Goal: Task Accomplishment & Management: Manage account settings

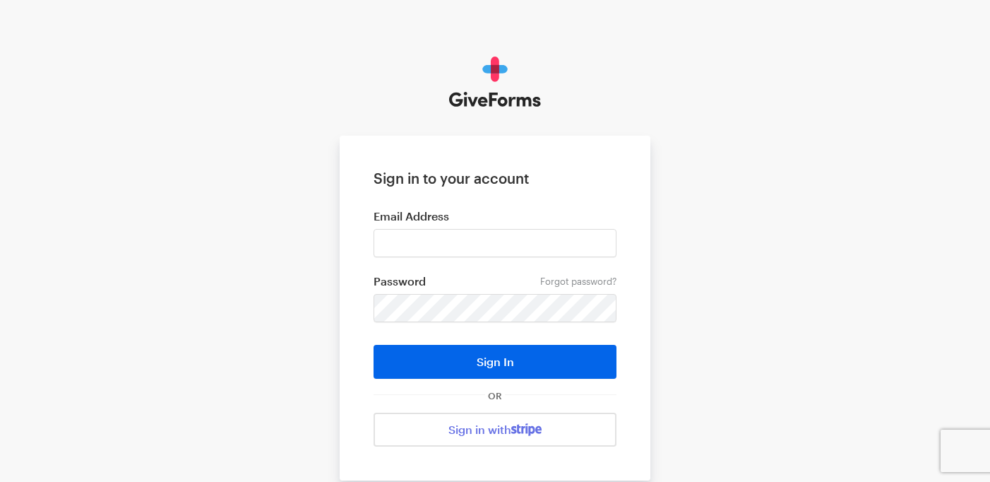
click at [466, 242] on input "email" at bounding box center [495, 243] width 243 height 28
type input "[EMAIL_ADDRESS][DOMAIN_NAME]"
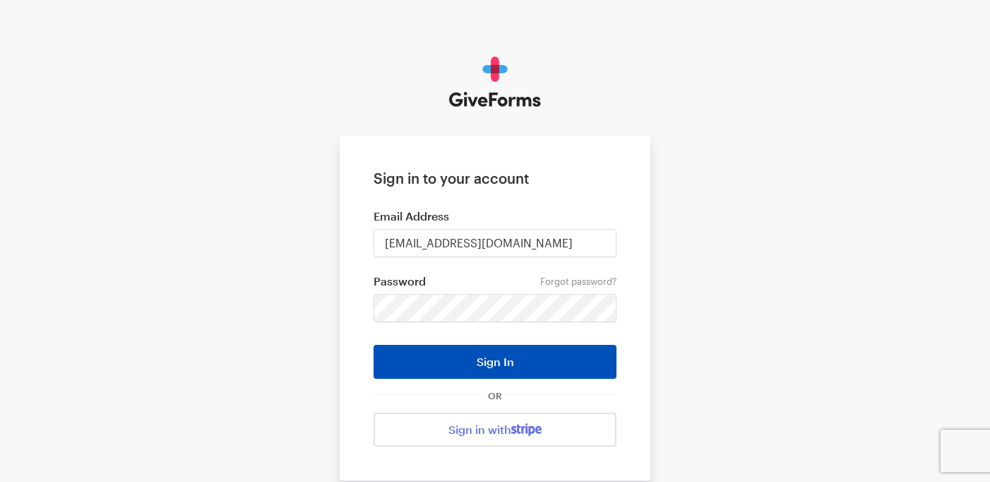
click at [467, 369] on button "Sign In" at bounding box center [495, 362] width 243 height 34
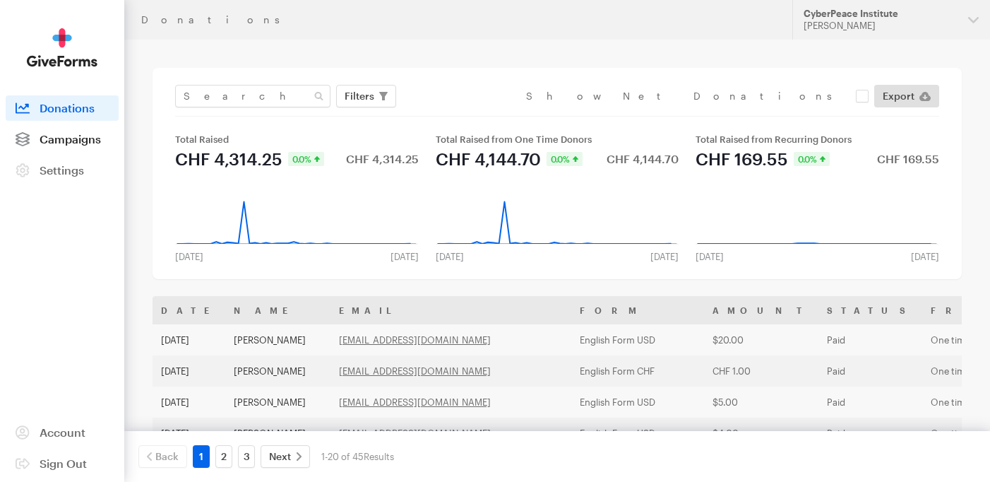
click at [69, 133] on span "Campaigns" at bounding box center [70, 138] width 61 height 13
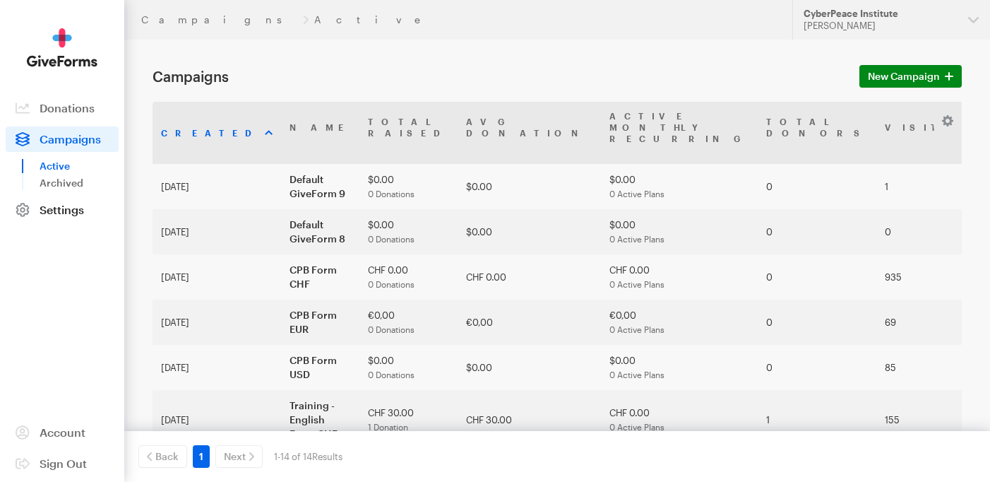
click at [61, 215] on span "Settings" at bounding box center [62, 209] width 44 height 13
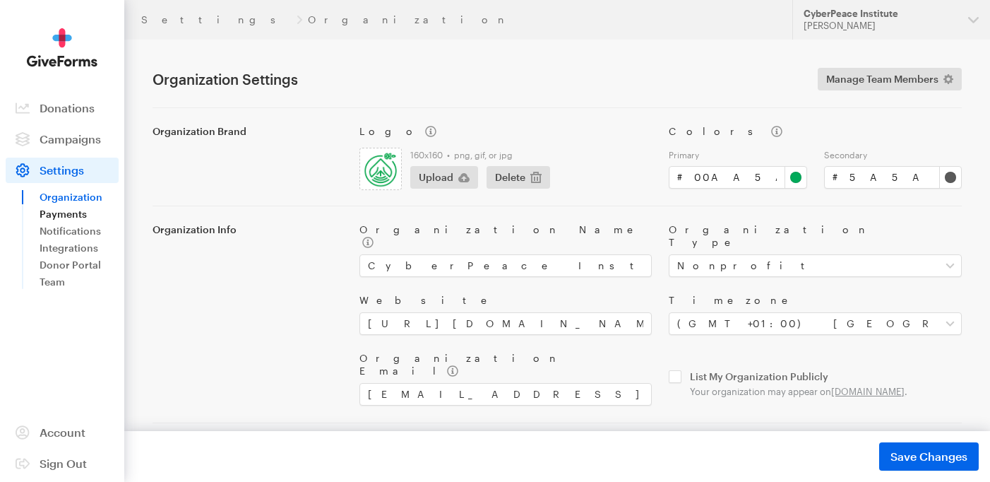
click at [75, 212] on link "Payments" at bounding box center [79, 214] width 79 height 17
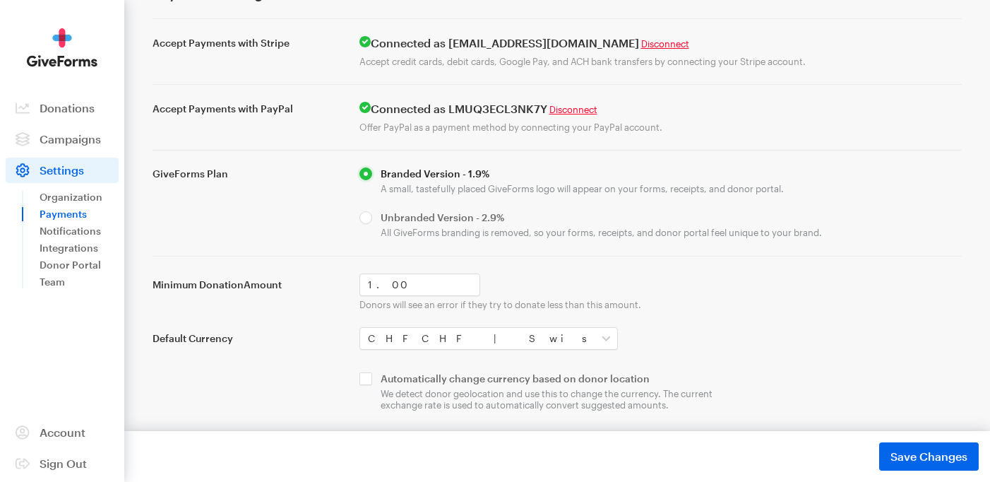
scroll to position [93, 0]
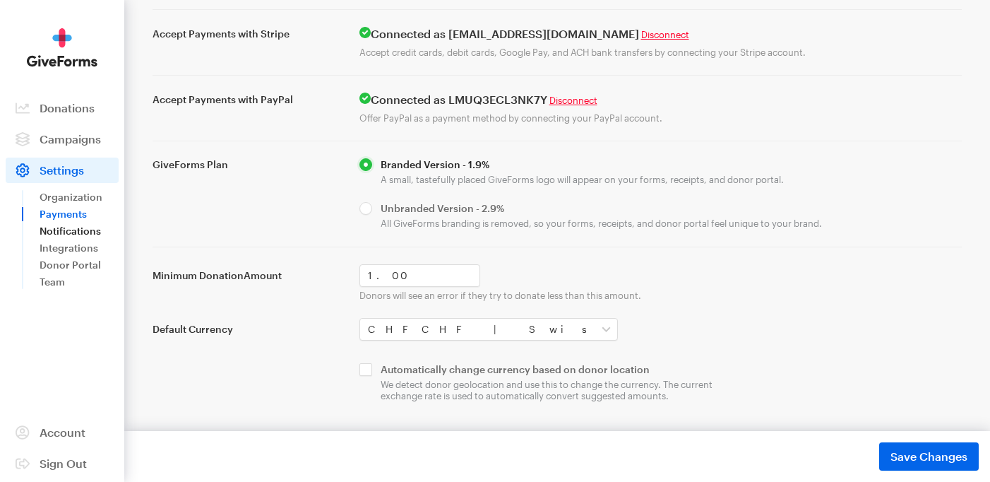
click at [78, 225] on link "Notifications" at bounding box center [79, 230] width 79 height 17
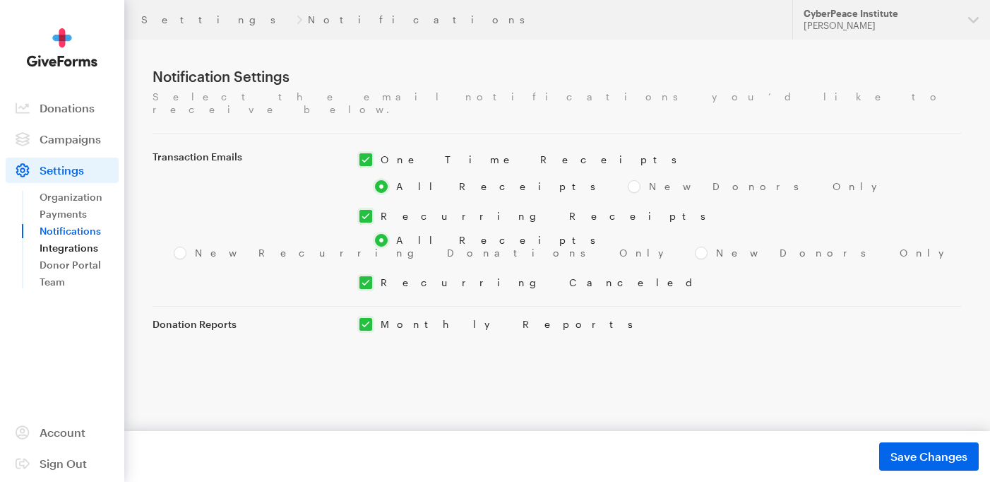
click at [72, 252] on link "Integrations" at bounding box center [79, 247] width 79 height 17
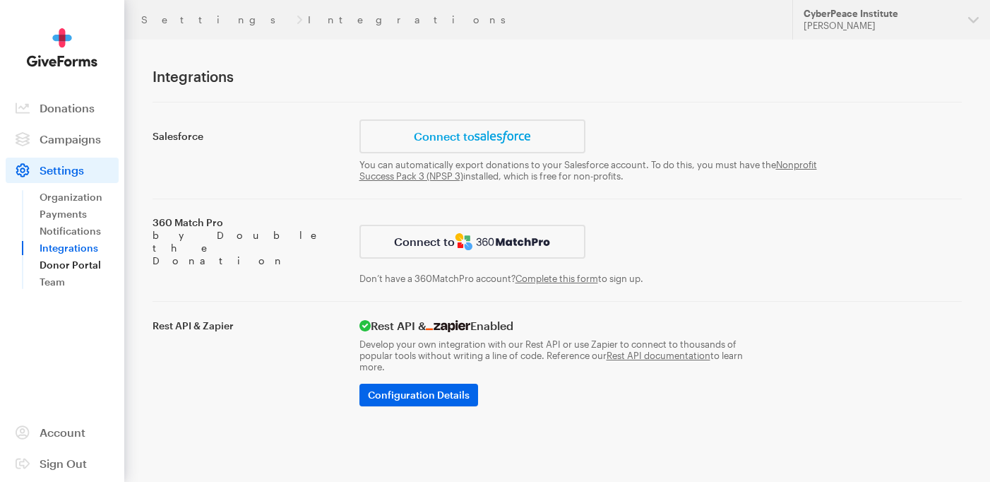
click at [81, 262] on link "Donor Portal" at bounding box center [79, 264] width 79 height 17
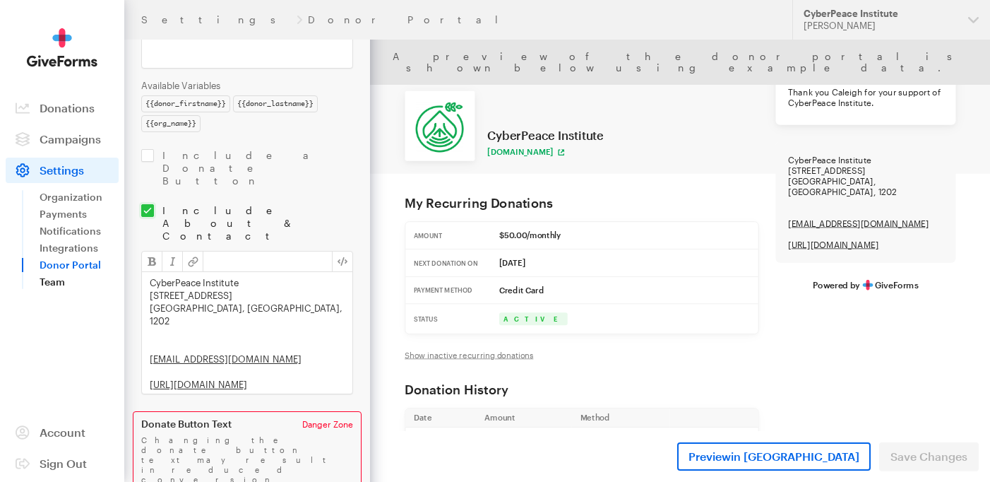
click at [53, 279] on link "Team" at bounding box center [79, 281] width 79 height 17
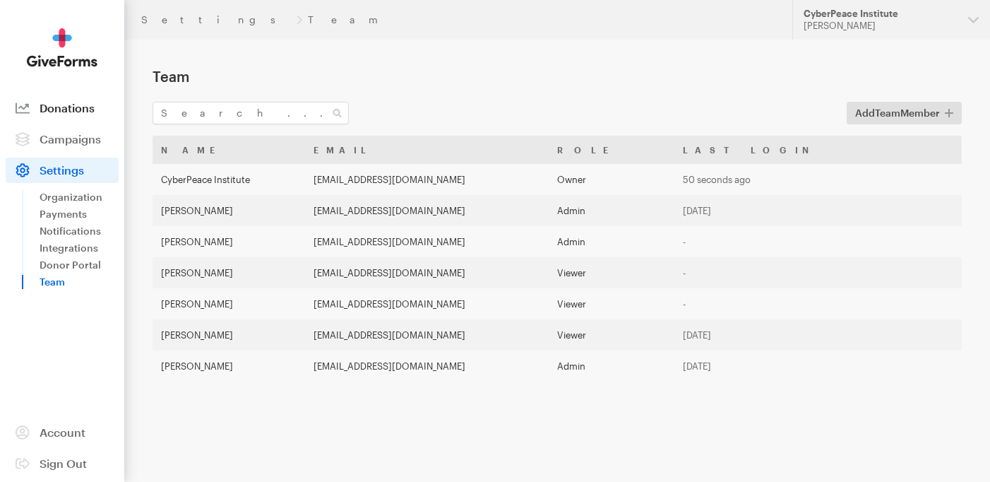
click at [68, 105] on span "Donations" at bounding box center [67, 107] width 55 height 13
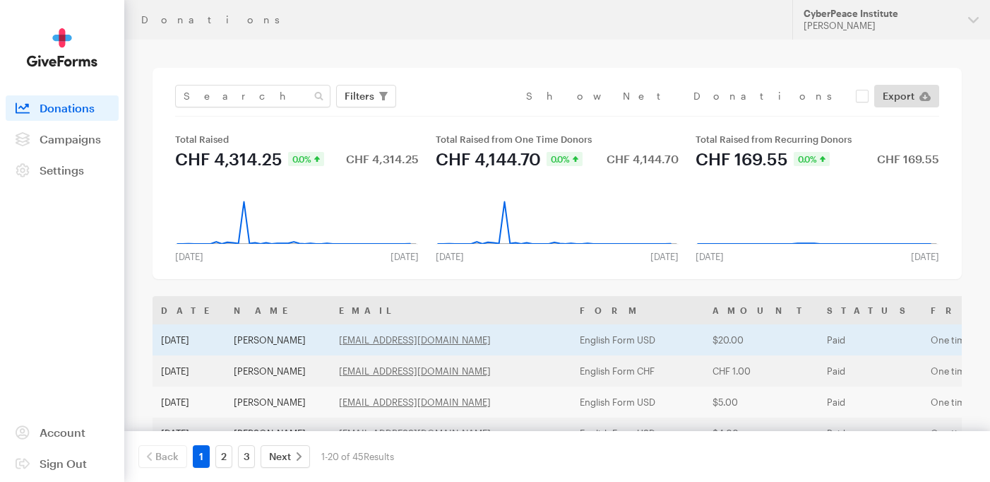
click at [464, 338] on td "jckuhn4@gmail.com" at bounding box center [451, 339] width 241 height 31
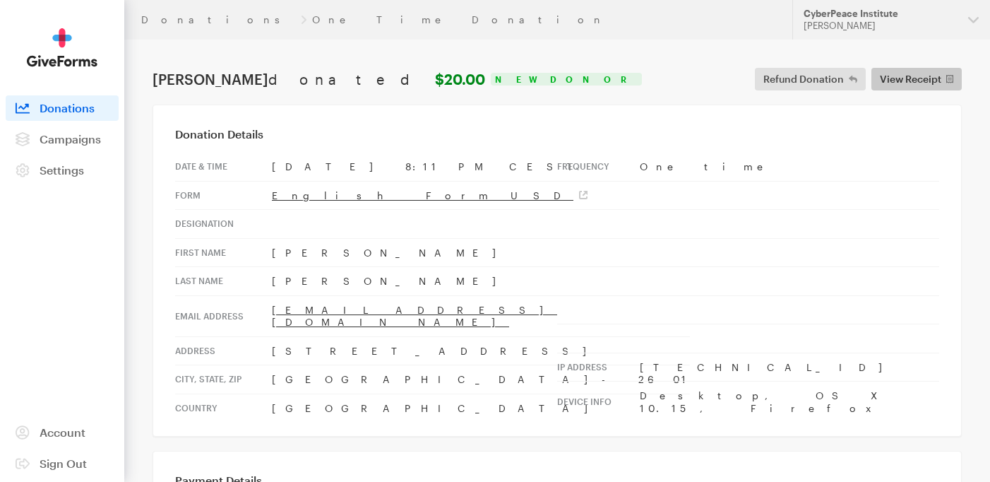
click at [906, 78] on span "View Receipt" at bounding box center [910, 79] width 61 height 17
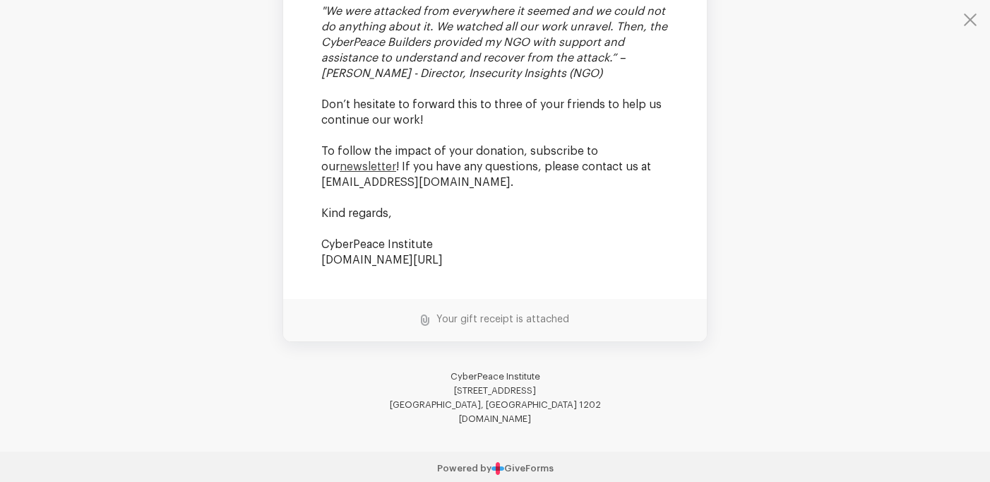
scroll to position [699, 0]
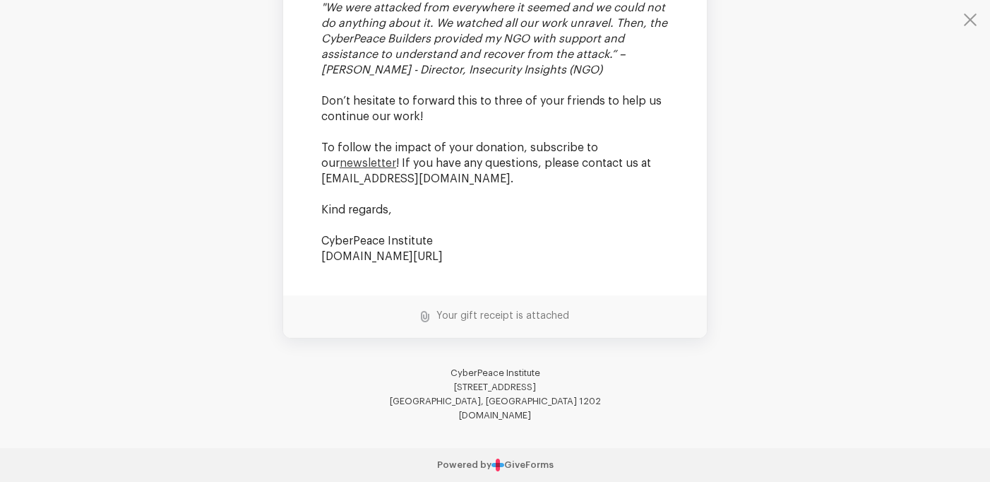
click at [518, 316] on td "Your gift receipt is attached" at bounding box center [499, 316] width 140 height 12
click at [491, 311] on td "Your gift receipt is attached" at bounding box center [499, 316] width 140 height 12
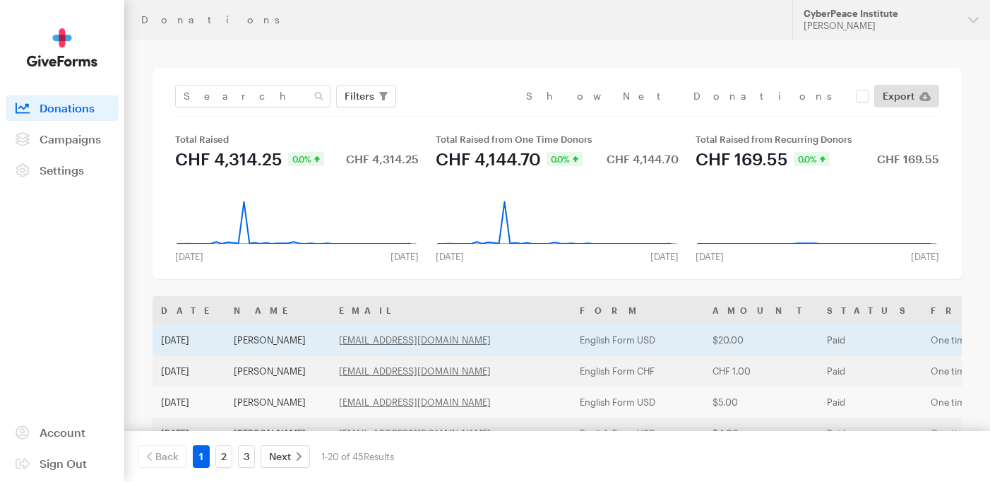
click at [451, 347] on td "[EMAIL_ADDRESS][DOMAIN_NAME]" at bounding box center [451, 339] width 241 height 31
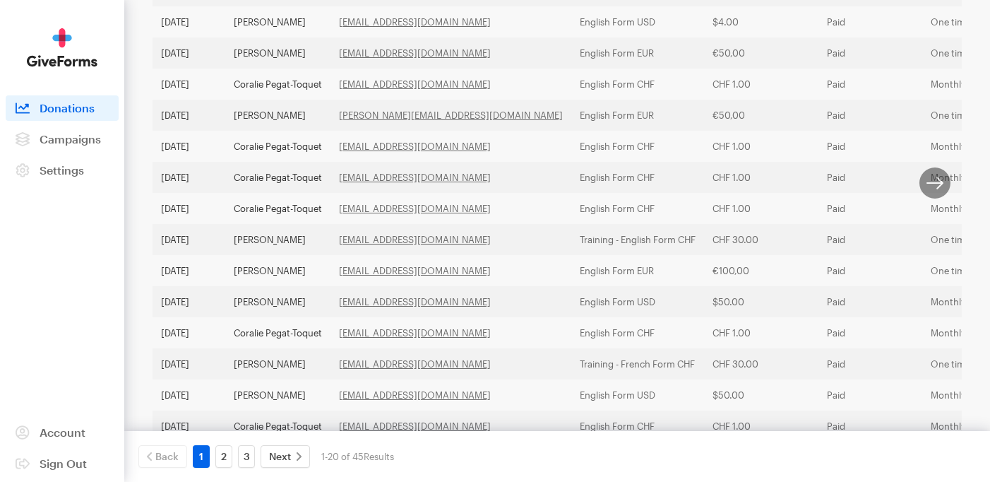
scroll to position [493, 0]
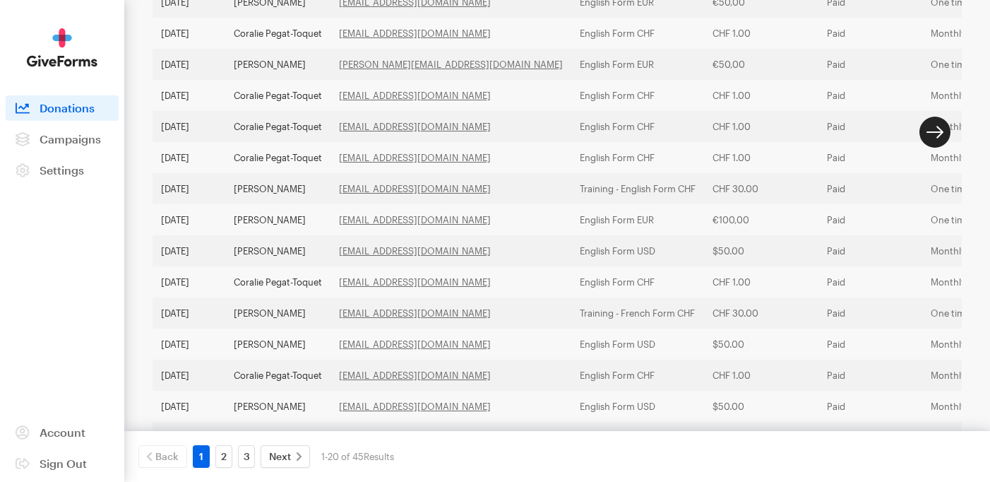
click at [939, 133] on icon "button" at bounding box center [935, 131] width 17 height 1
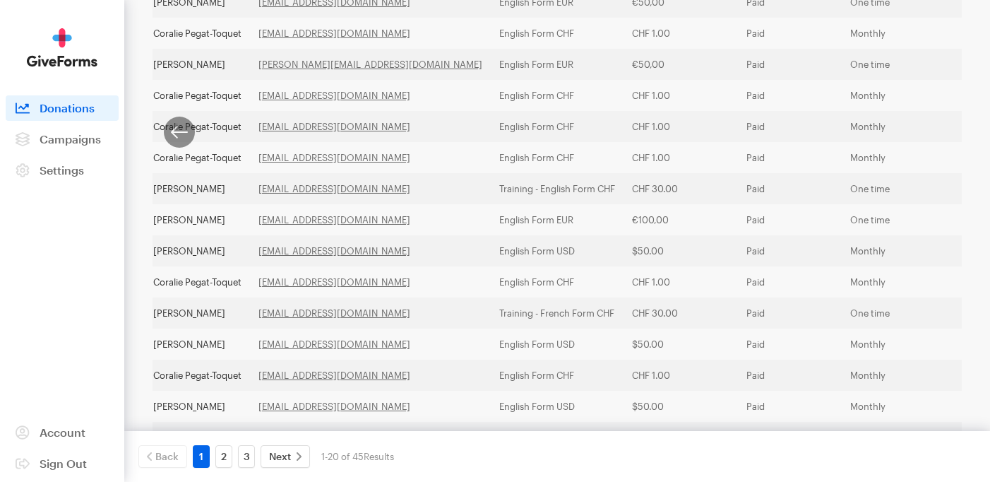
scroll to position [0, 81]
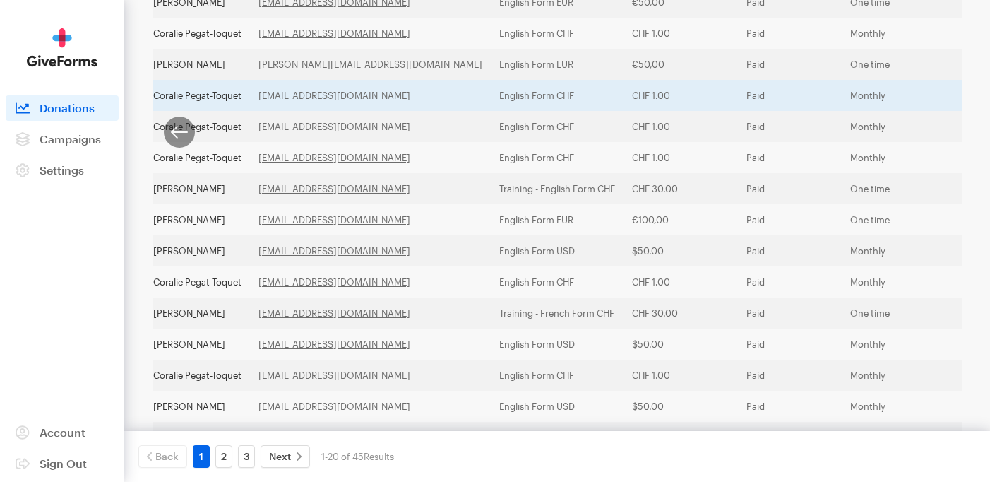
scroll to position [0, 0]
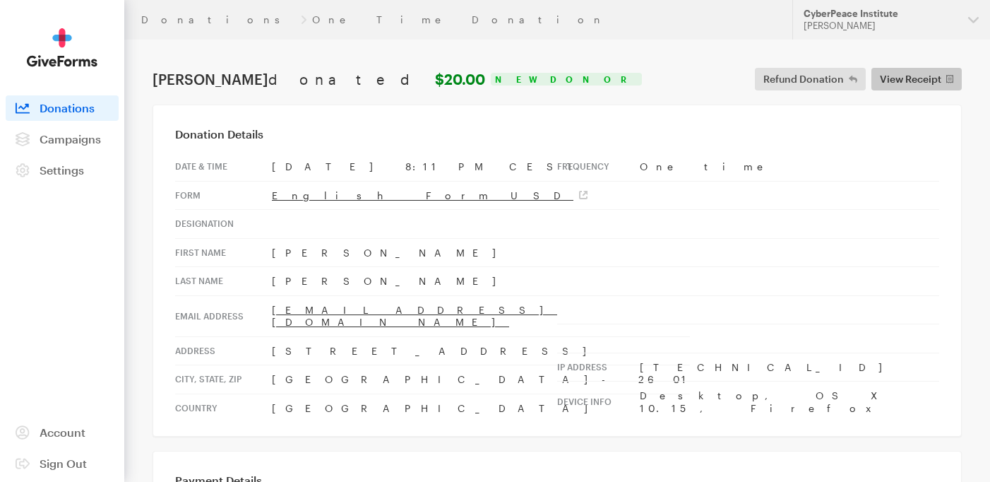
click at [930, 77] on span "View Receipt" at bounding box center [910, 79] width 61 height 17
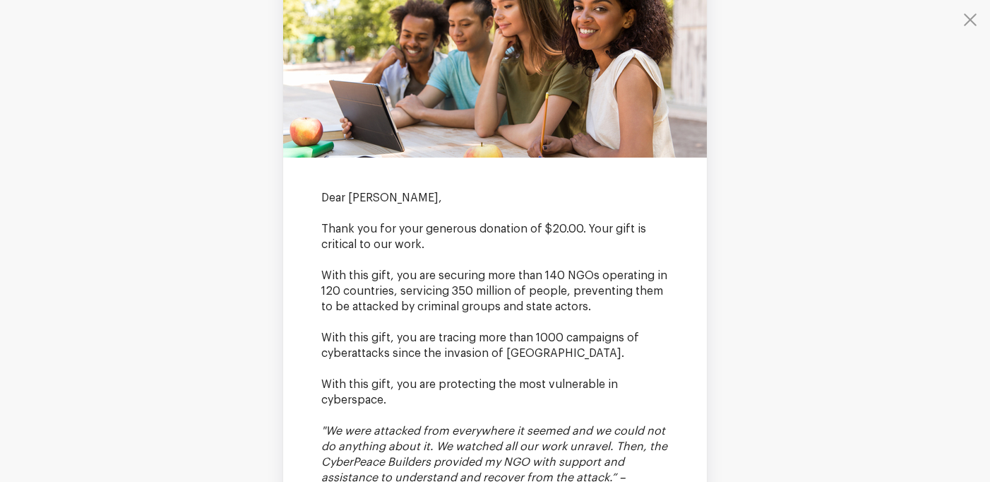
scroll to position [699, 0]
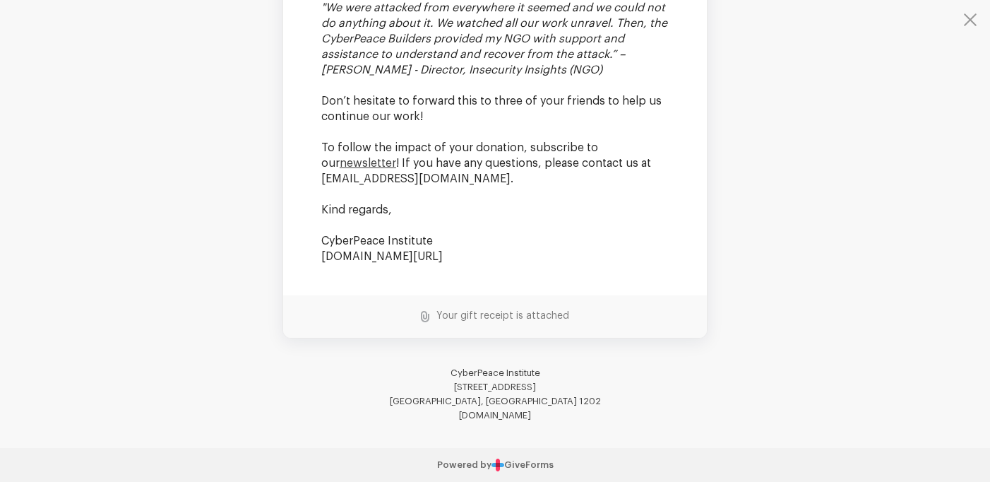
click at [421, 316] on td "Your gift receipt is attached" at bounding box center [495, 316] width 424 height 42
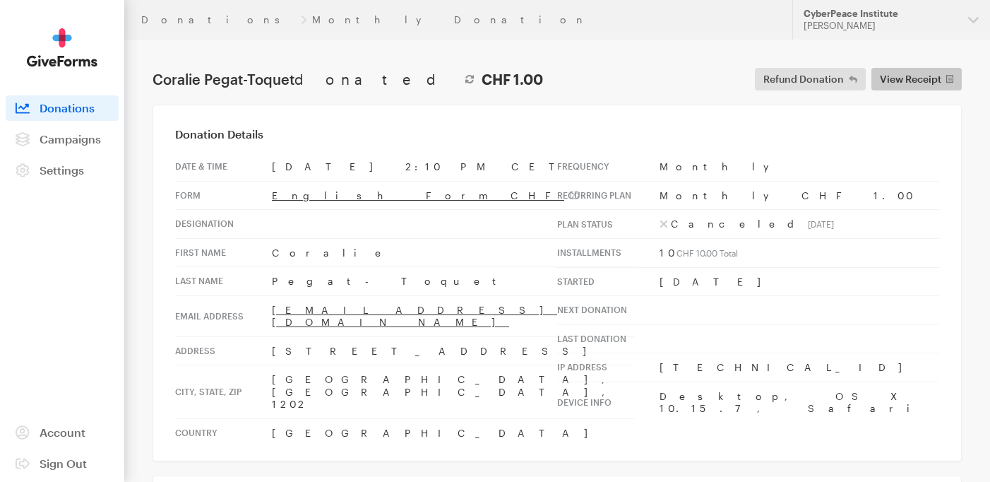
click at [913, 71] on span "View Receipt" at bounding box center [910, 79] width 61 height 17
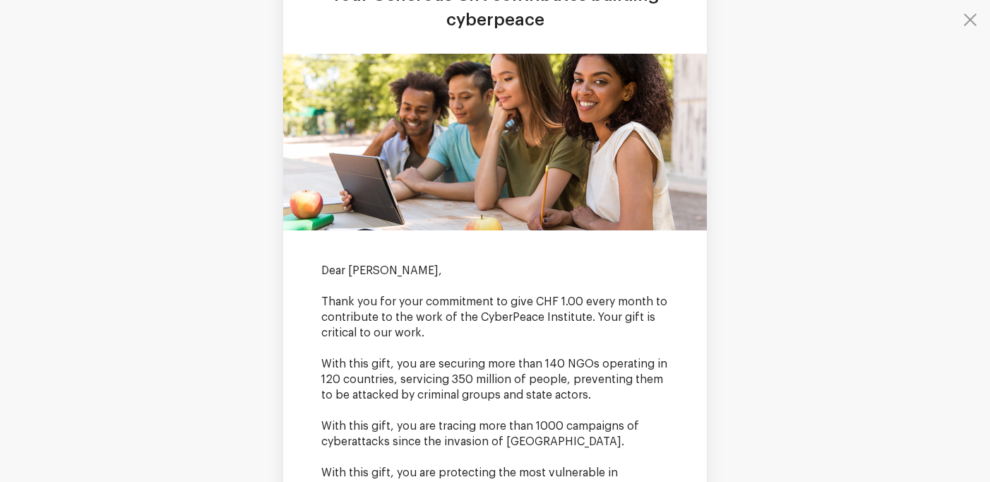
scroll to position [737, 0]
